Goal: Task Accomplishment & Management: Manage account settings

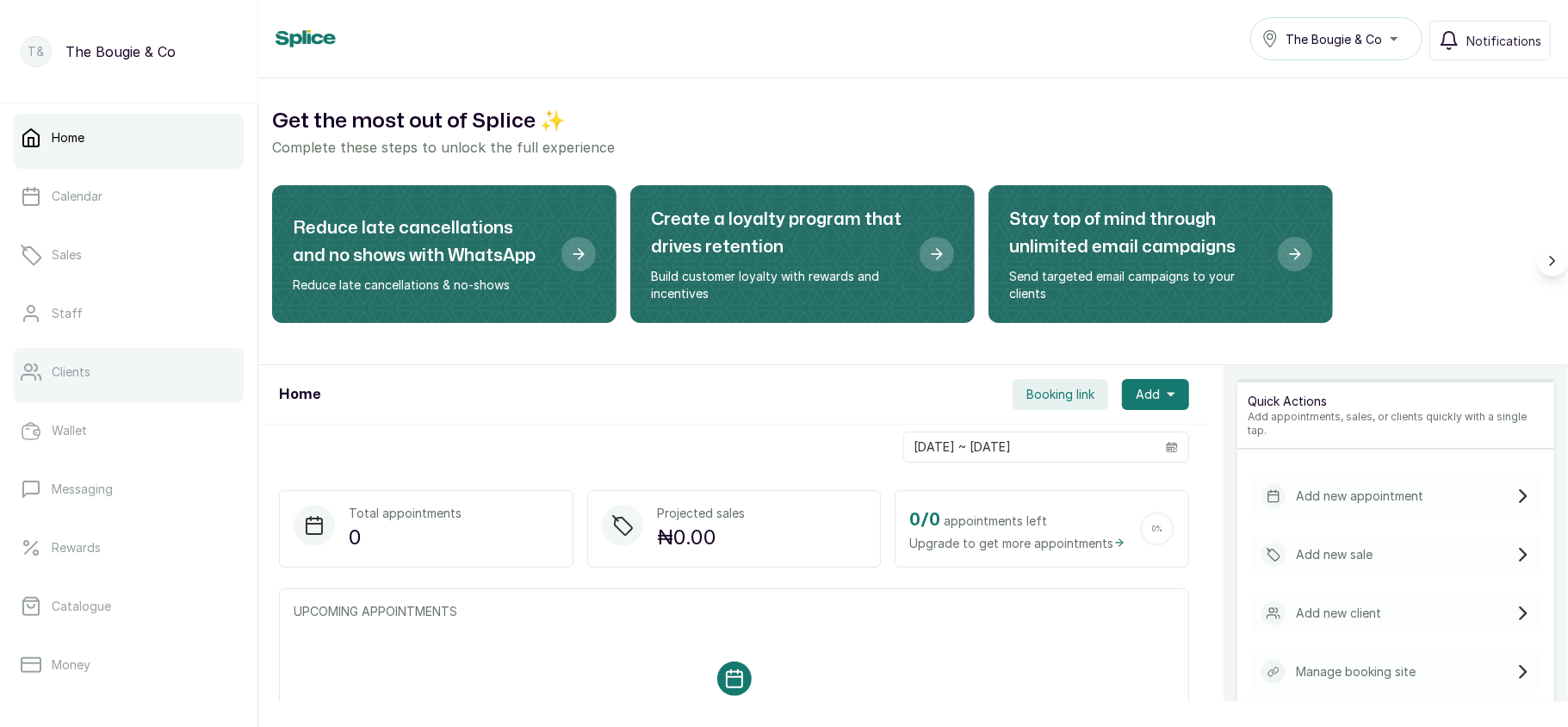
scroll to position [249, 0]
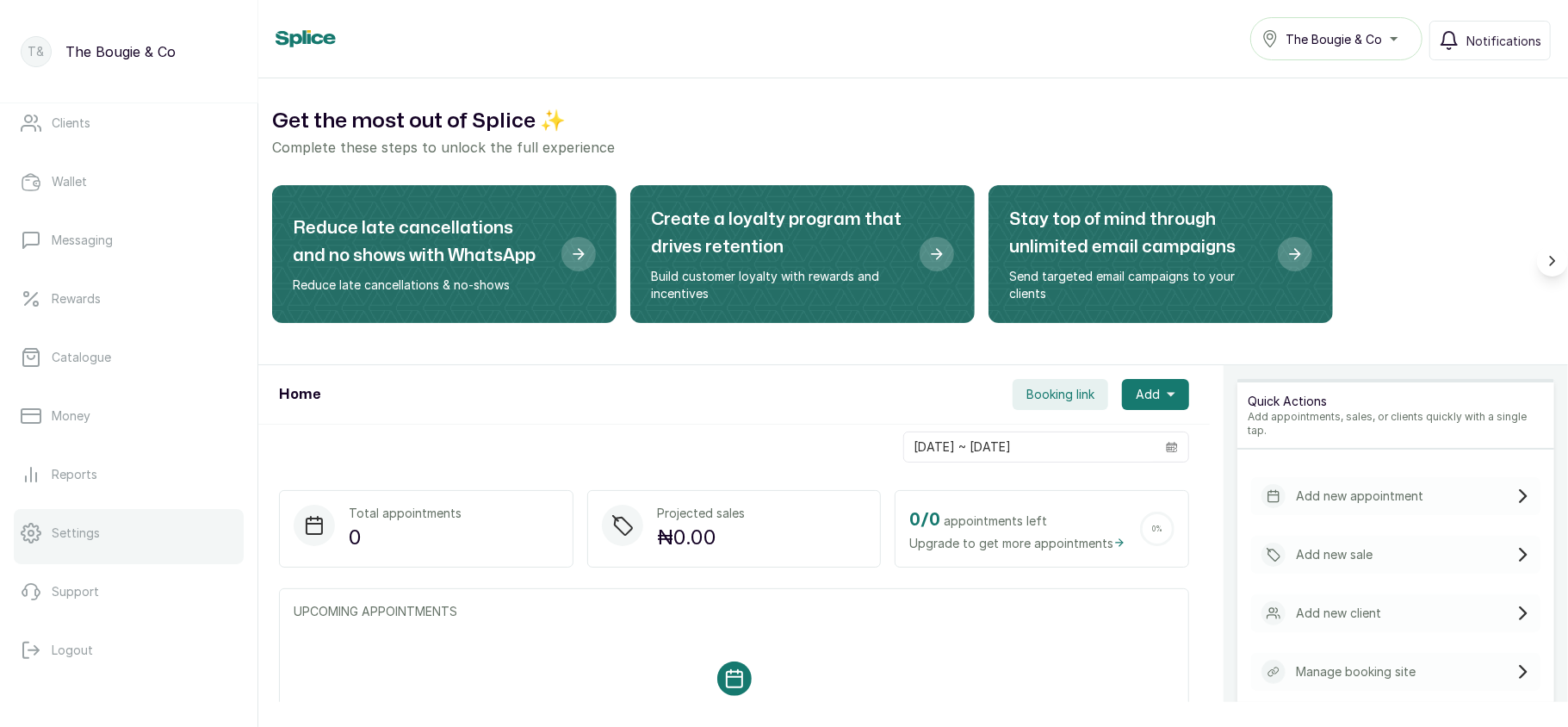
click at [134, 528] on link "Settings" at bounding box center [129, 533] width 229 height 48
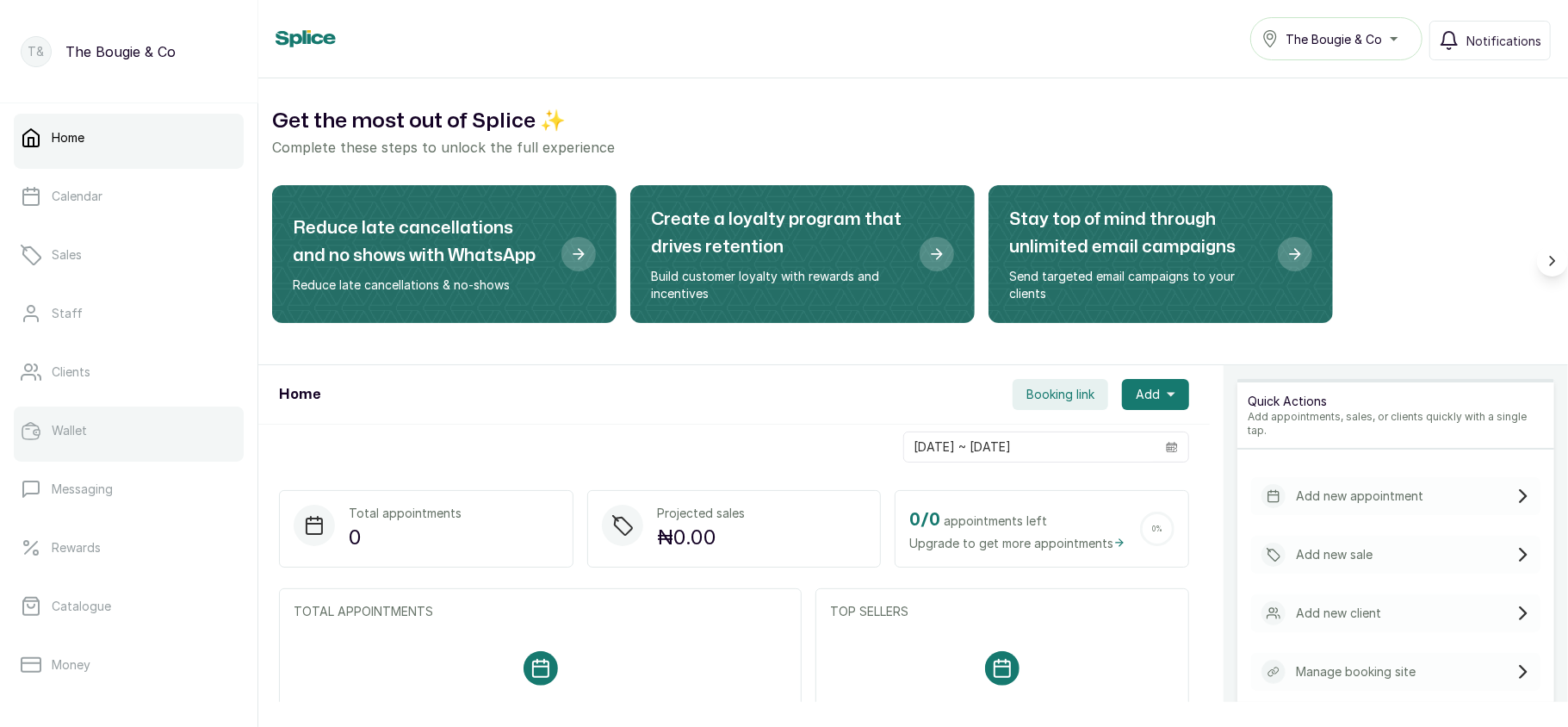
scroll to position [249, 0]
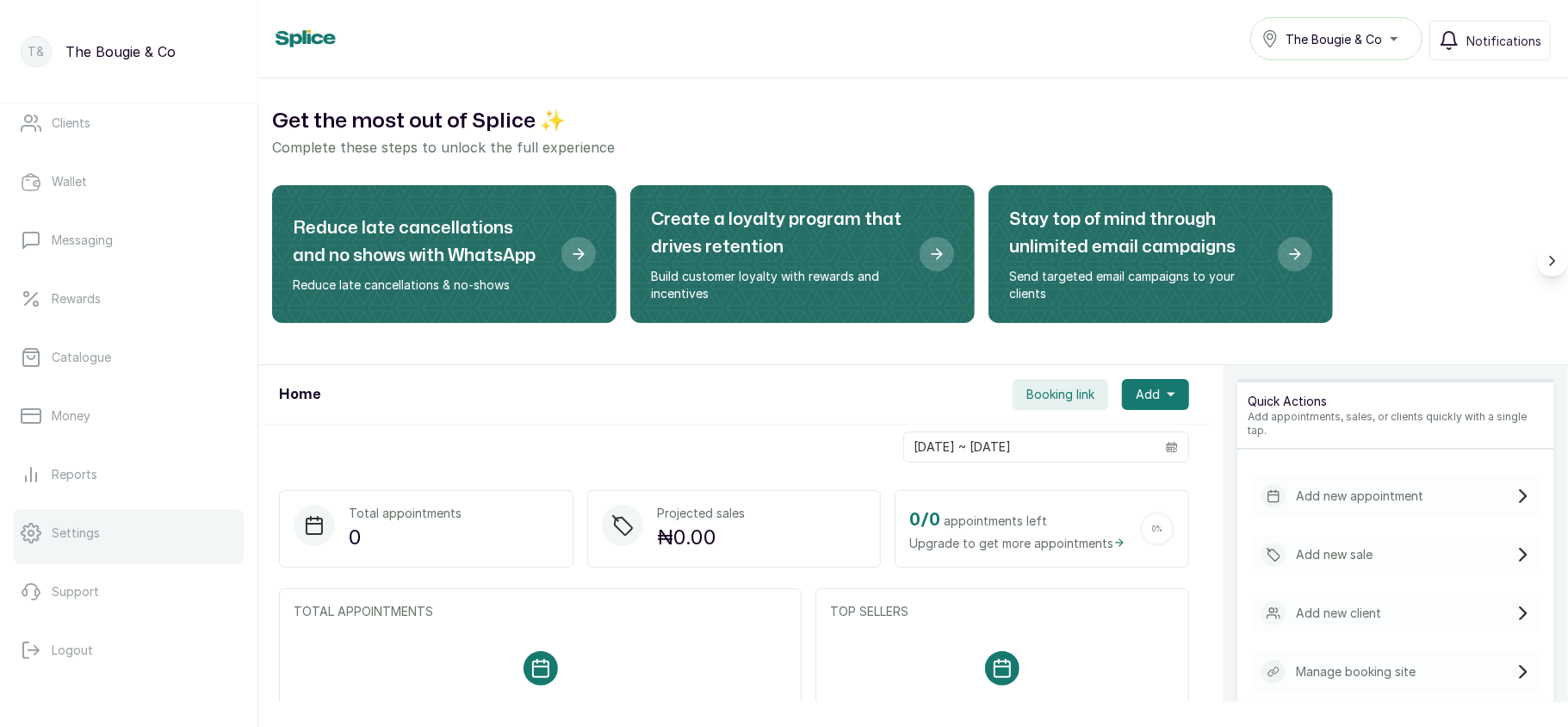
click at [105, 521] on link "Settings" at bounding box center [129, 533] width 229 height 48
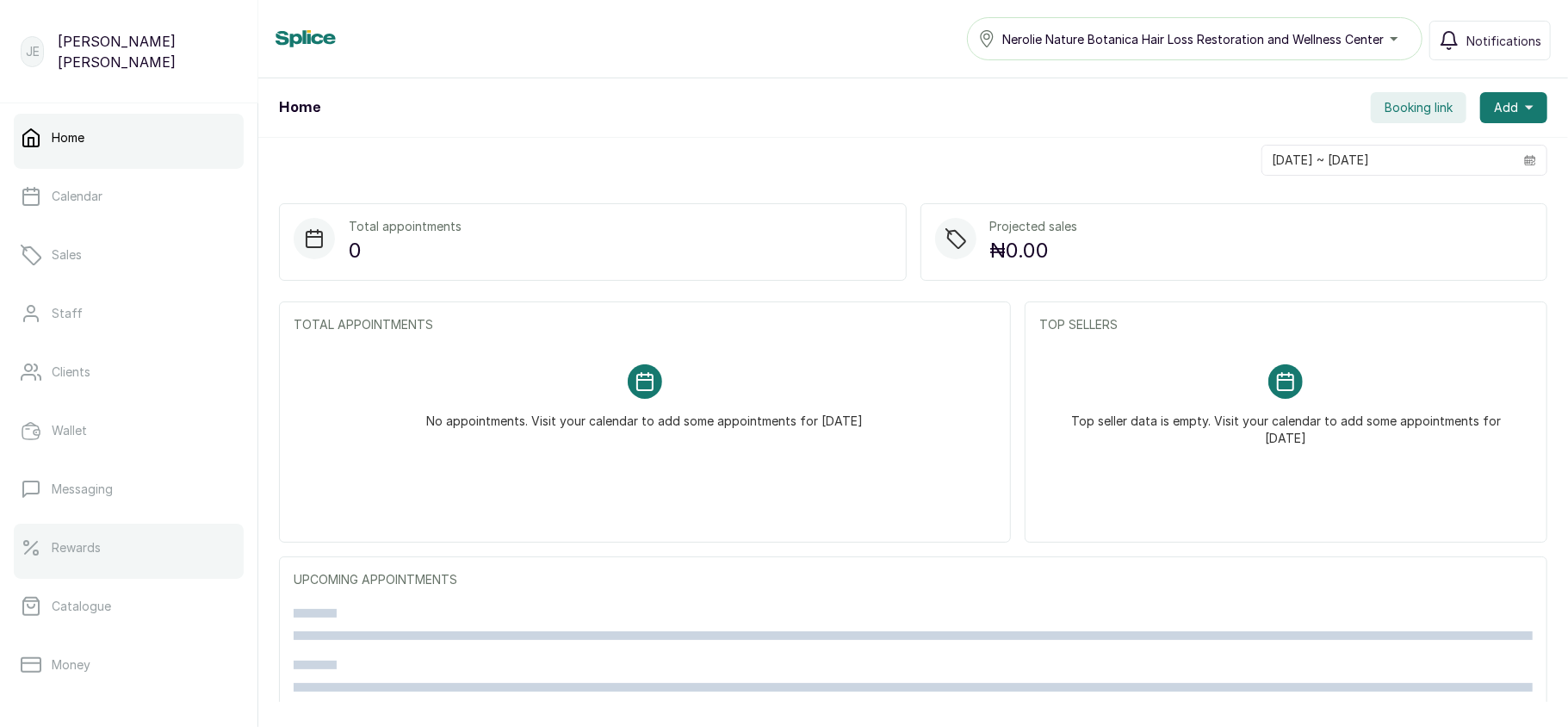
scroll to position [249, 0]
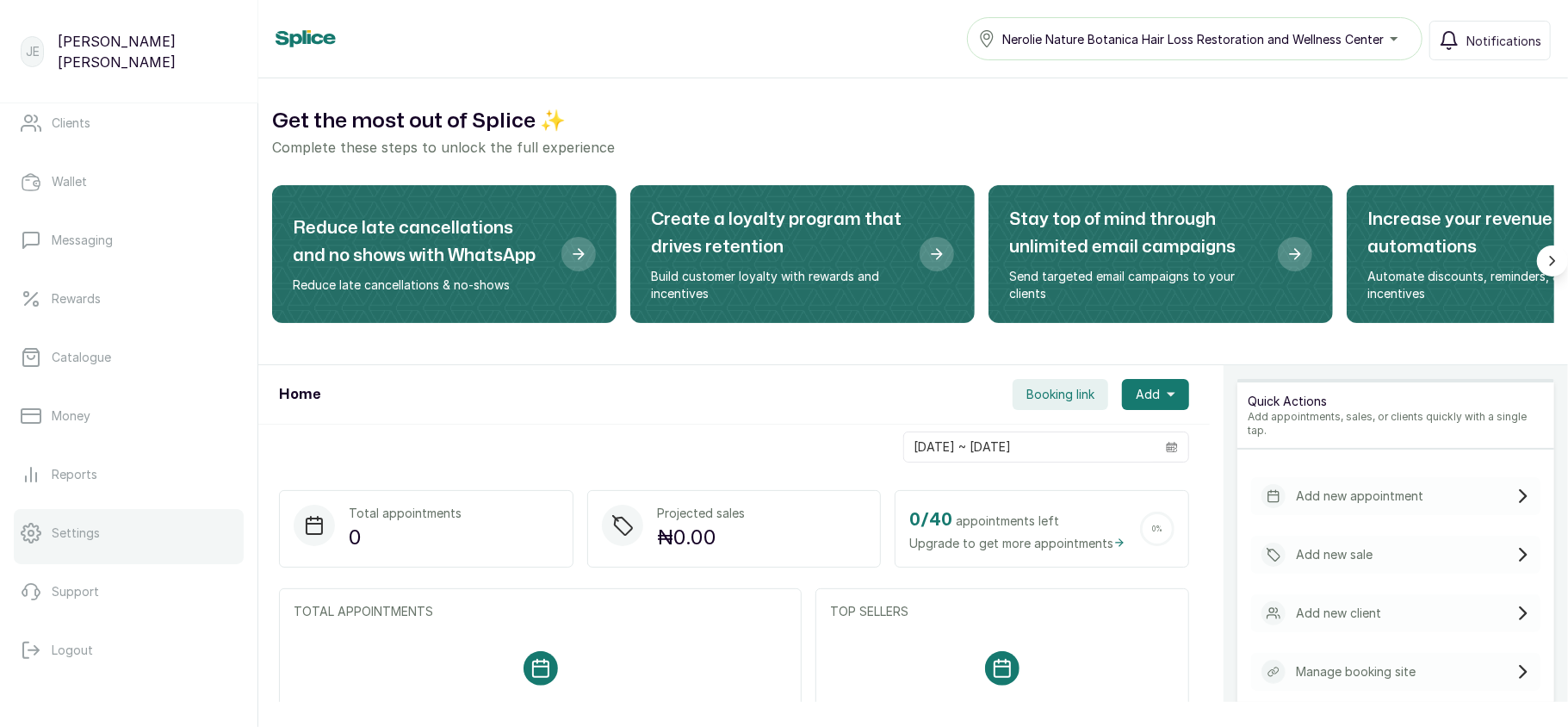
click at [142, 551] on link "Settings" at bounding box center [129, 533] width 229 height 48
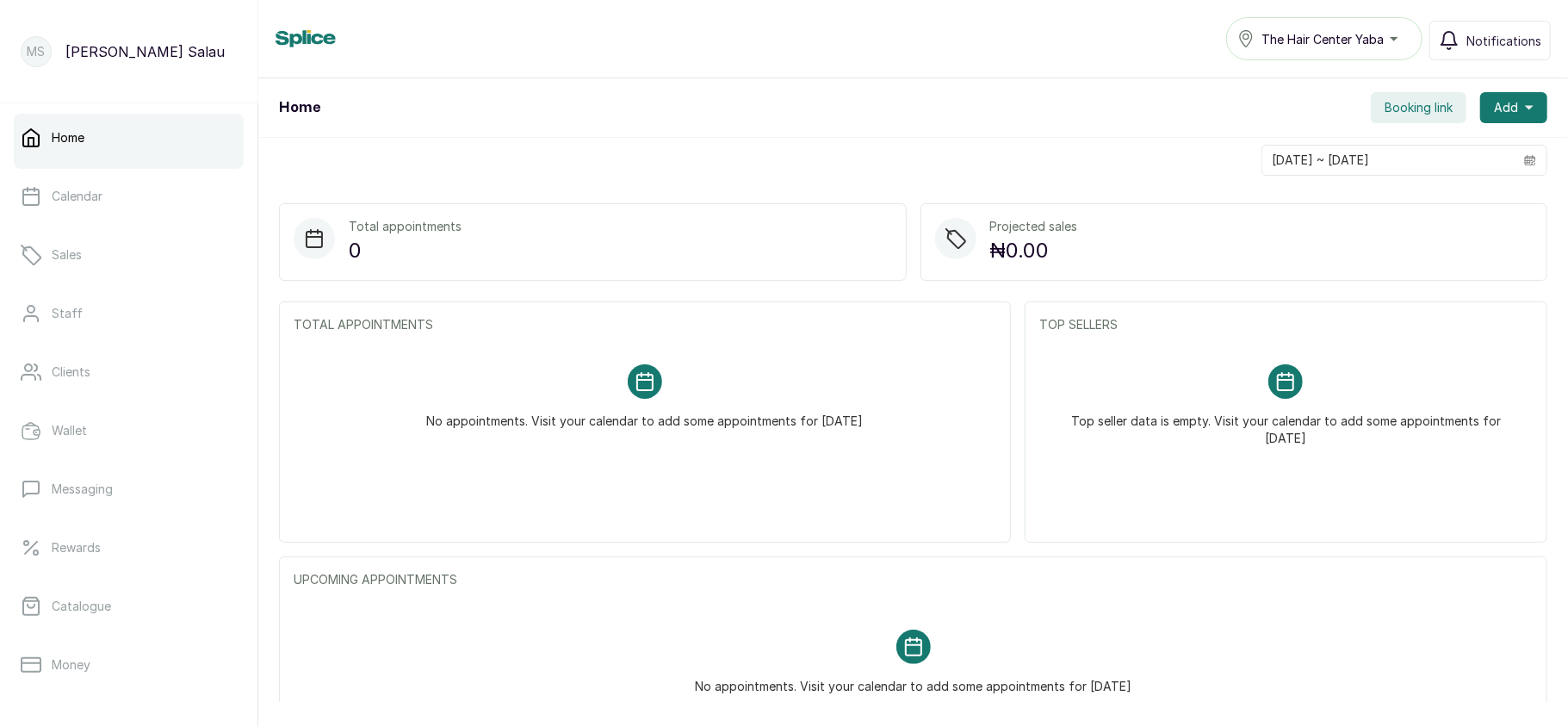
scroll to position [249, 0]
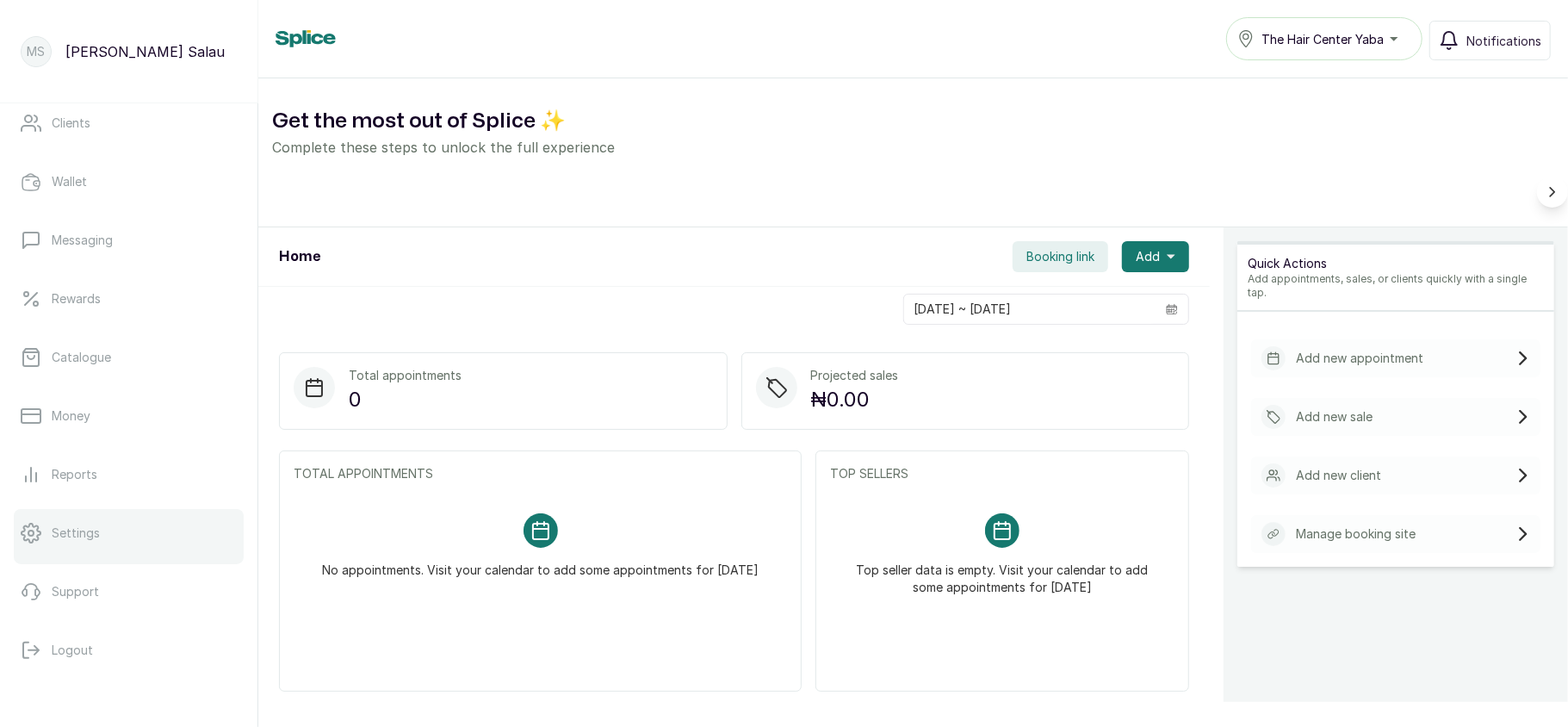
click at [123, 537] on link "Settings" at bounding box center [129, 533] width 229 height 48
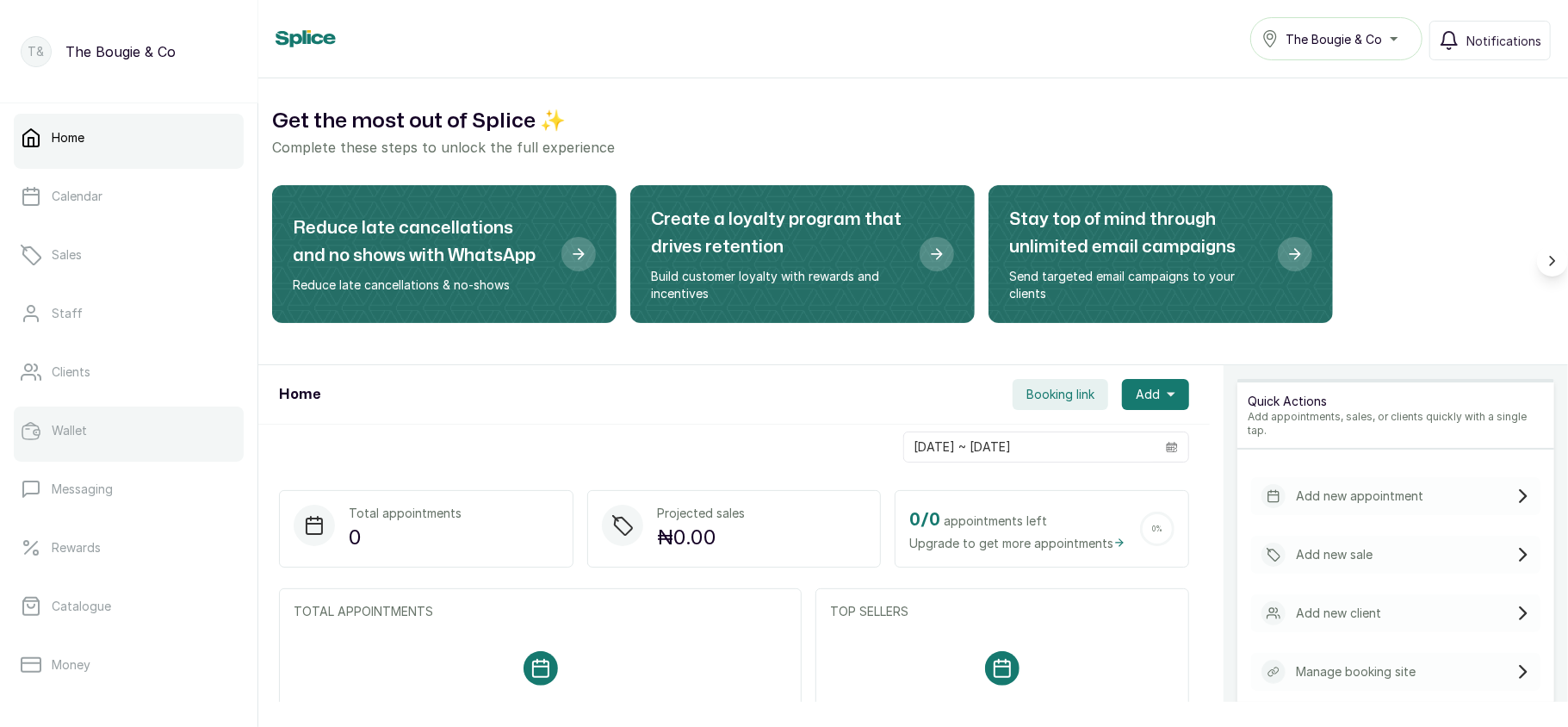
scroll to position [249, 0]
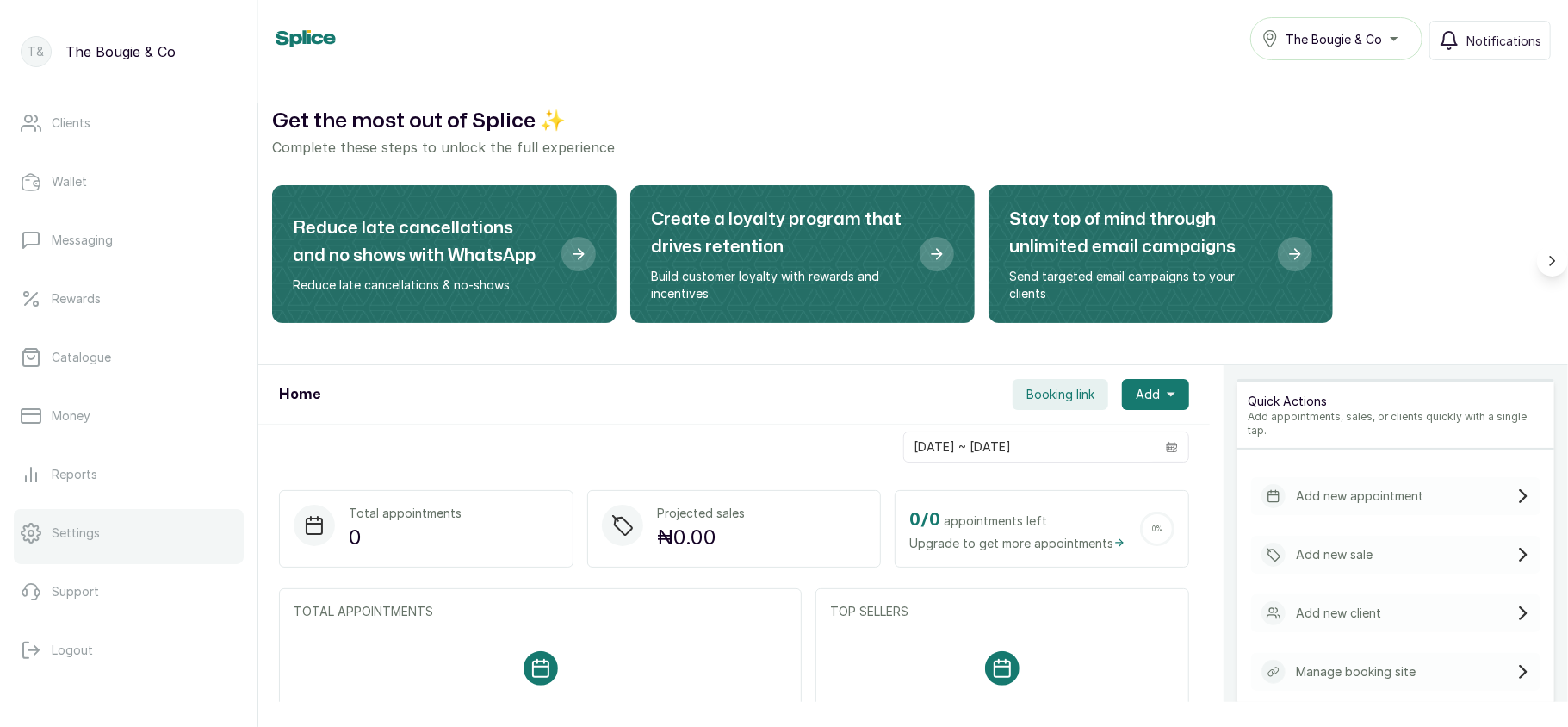
click at [107, 518] on link "Settings" at bounding box center [129, 533] width 229 height 48
